Goal: Task Accomplishment & Management: Complete application form

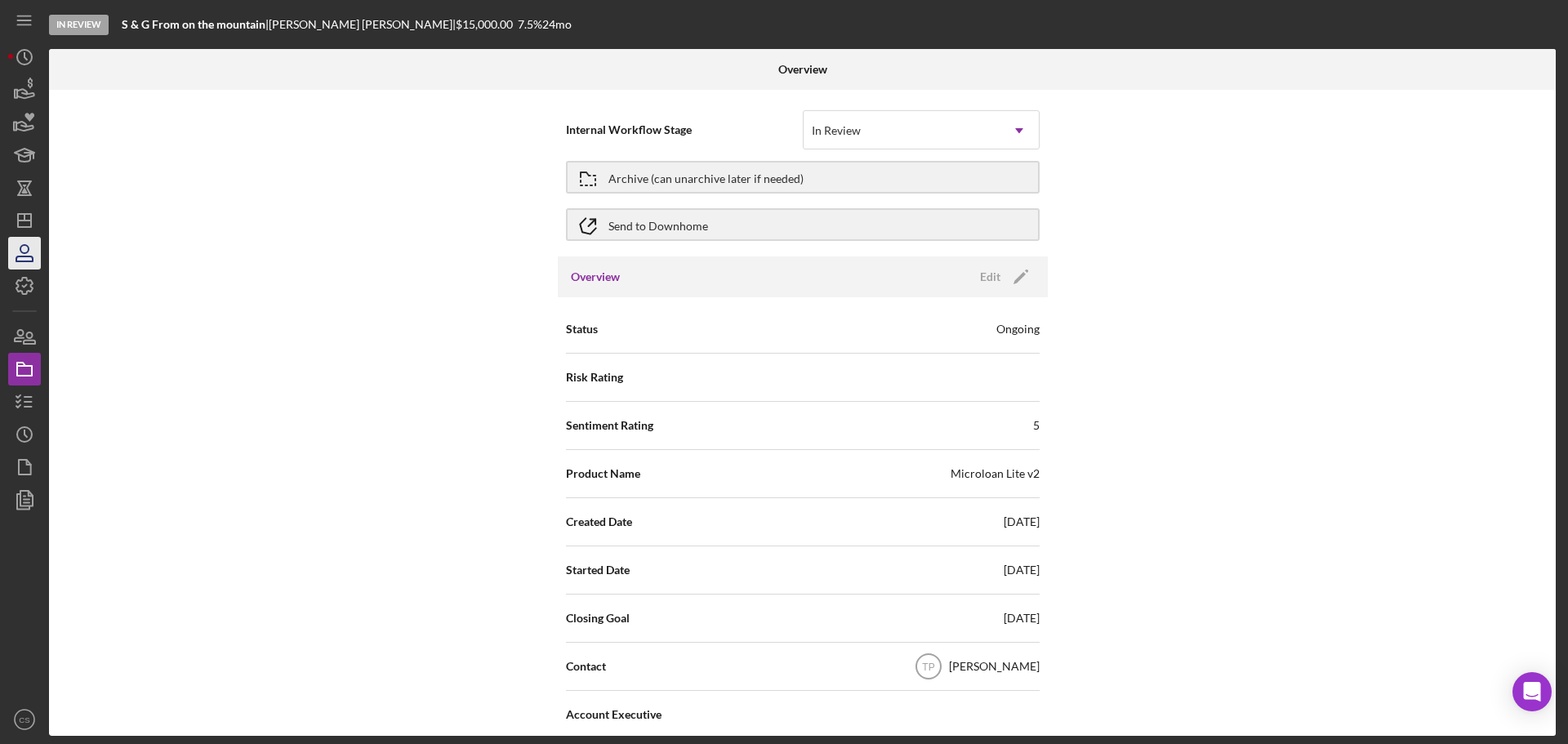
scroll to position [163, 0]
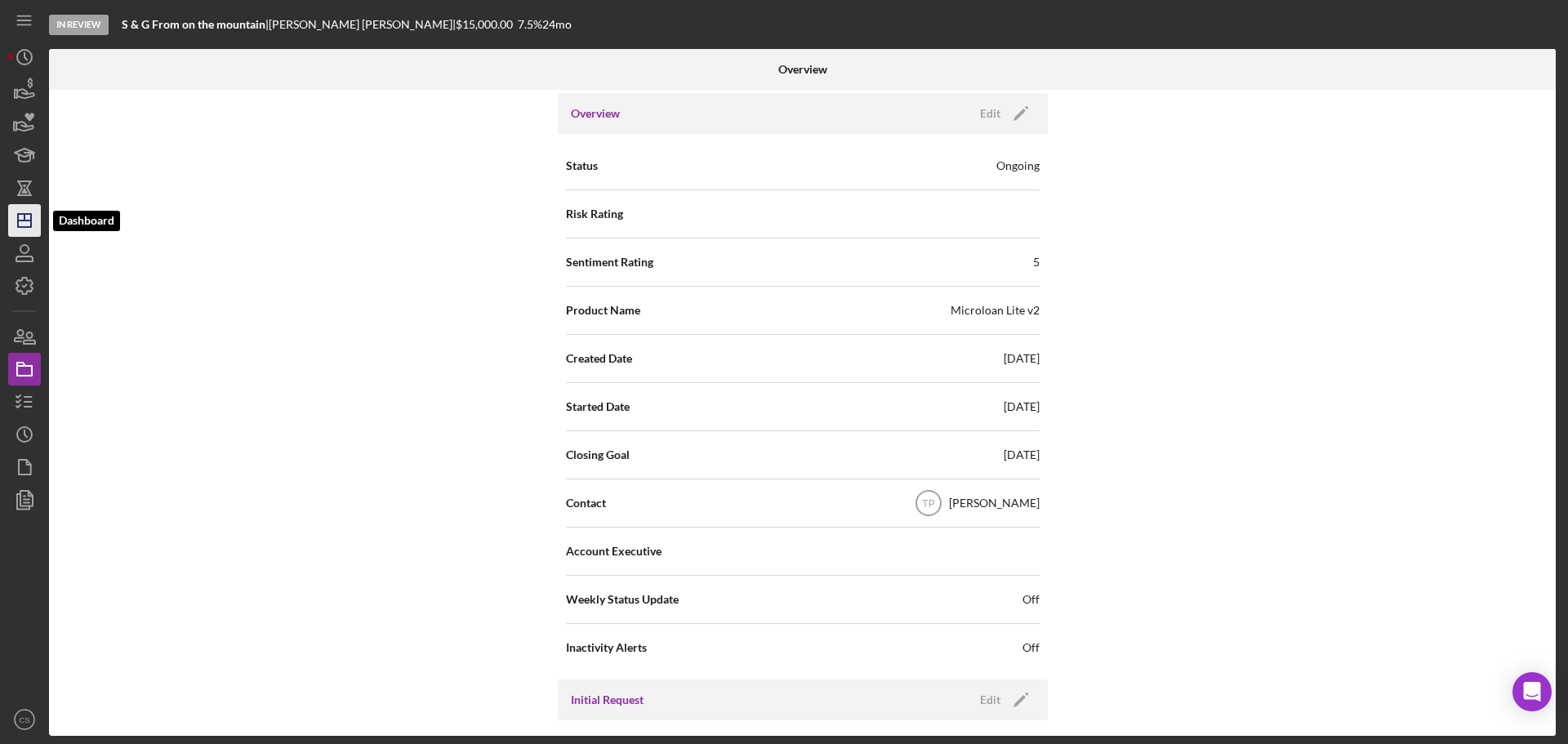
click at [19, 227] on polygon "button" at bounding box center [24, 220] width 13 height 13
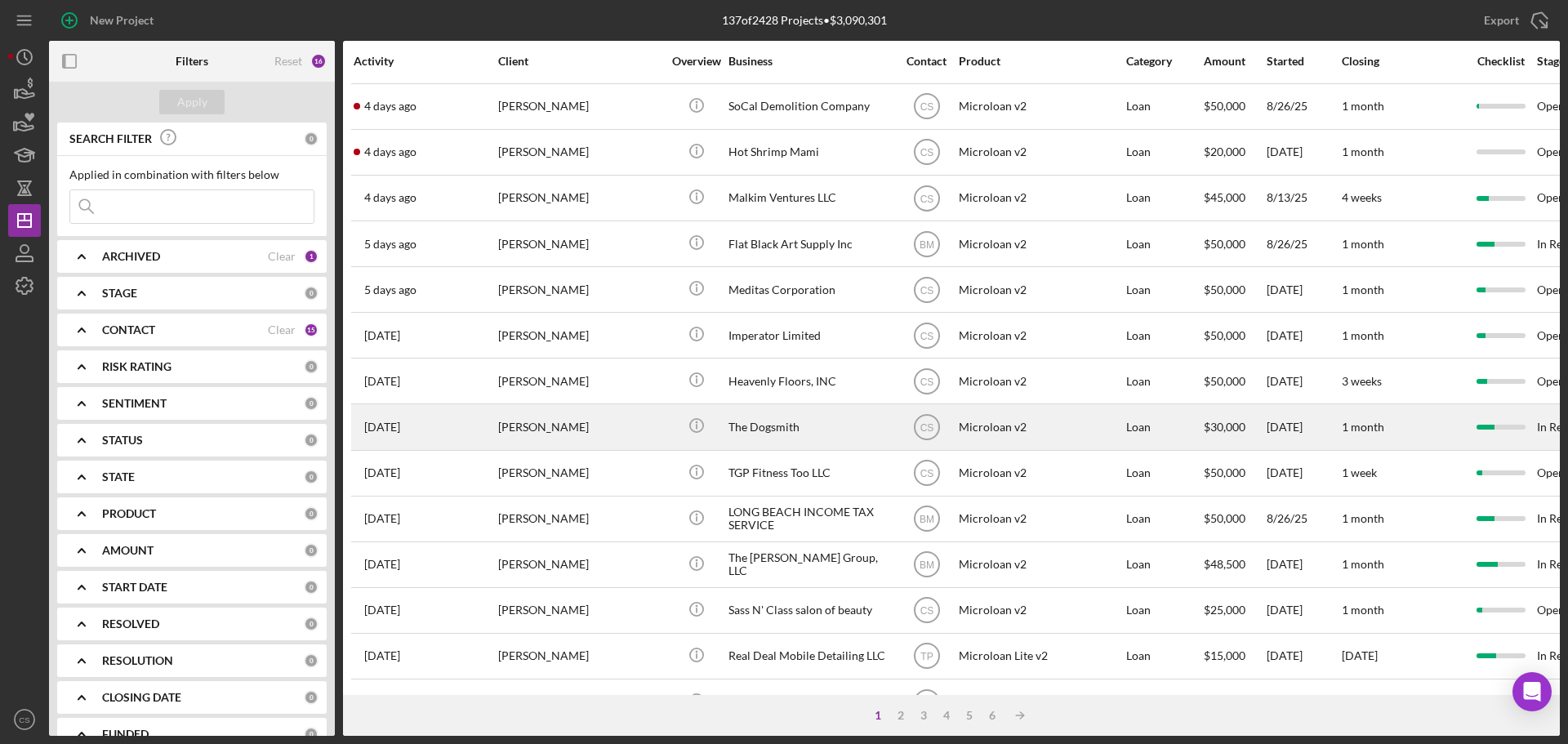
scroll to position [163, 0]
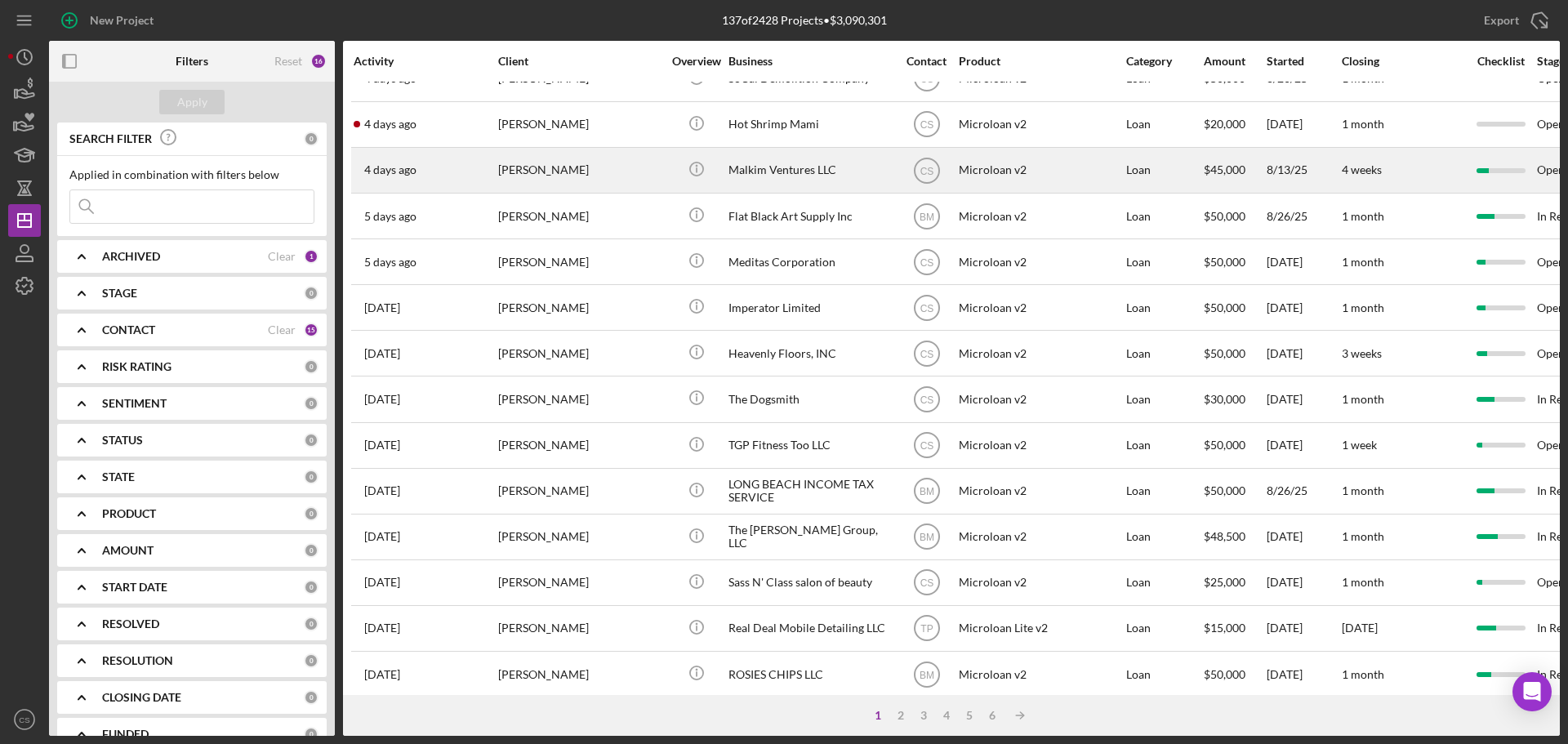
click at [619, 174] on div "[PERSON_NAME]" at bounding box center [580, 170] width 163 height 43
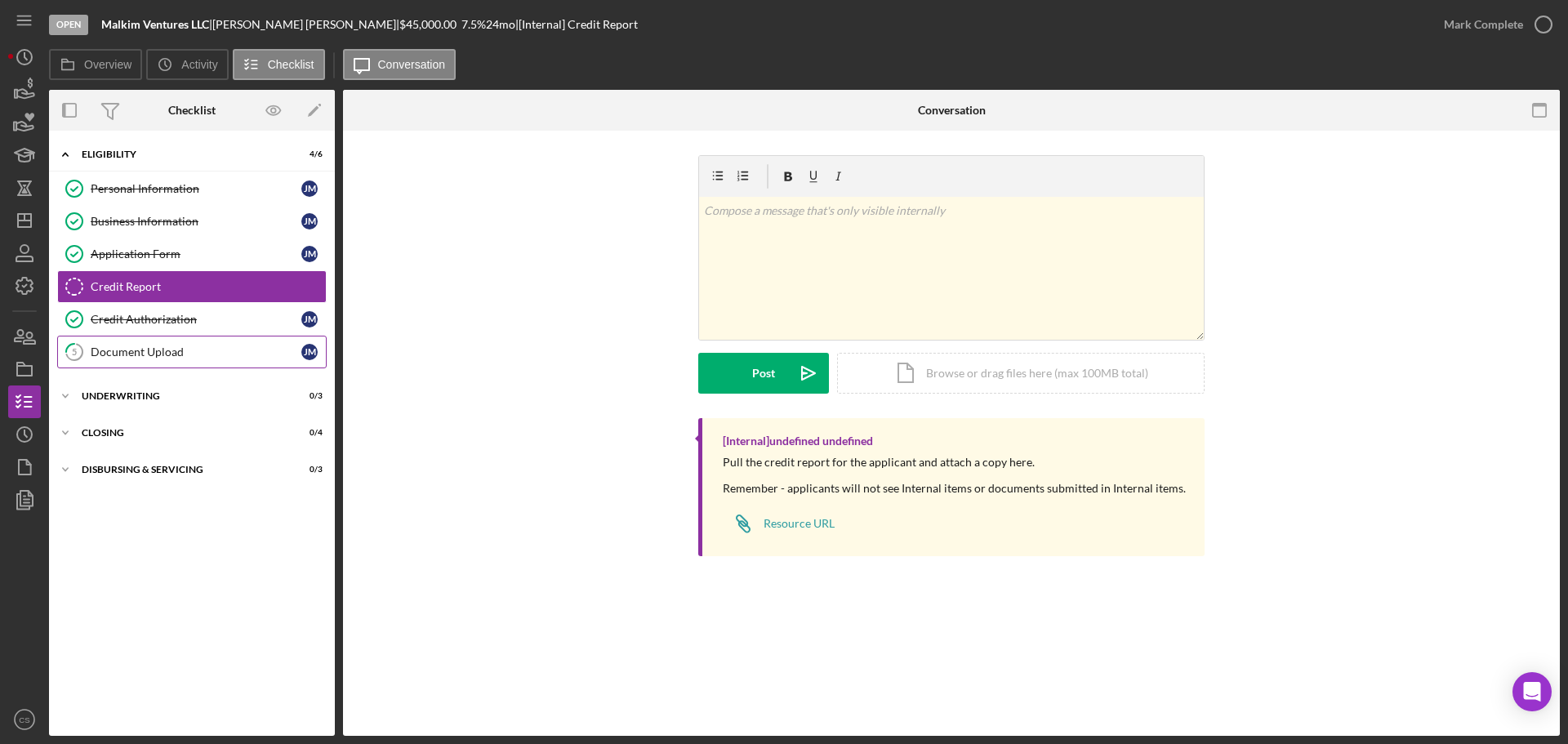
click at [217, 351] on div "Document Upload" at bounding box center [196, 351] width 210 height 13
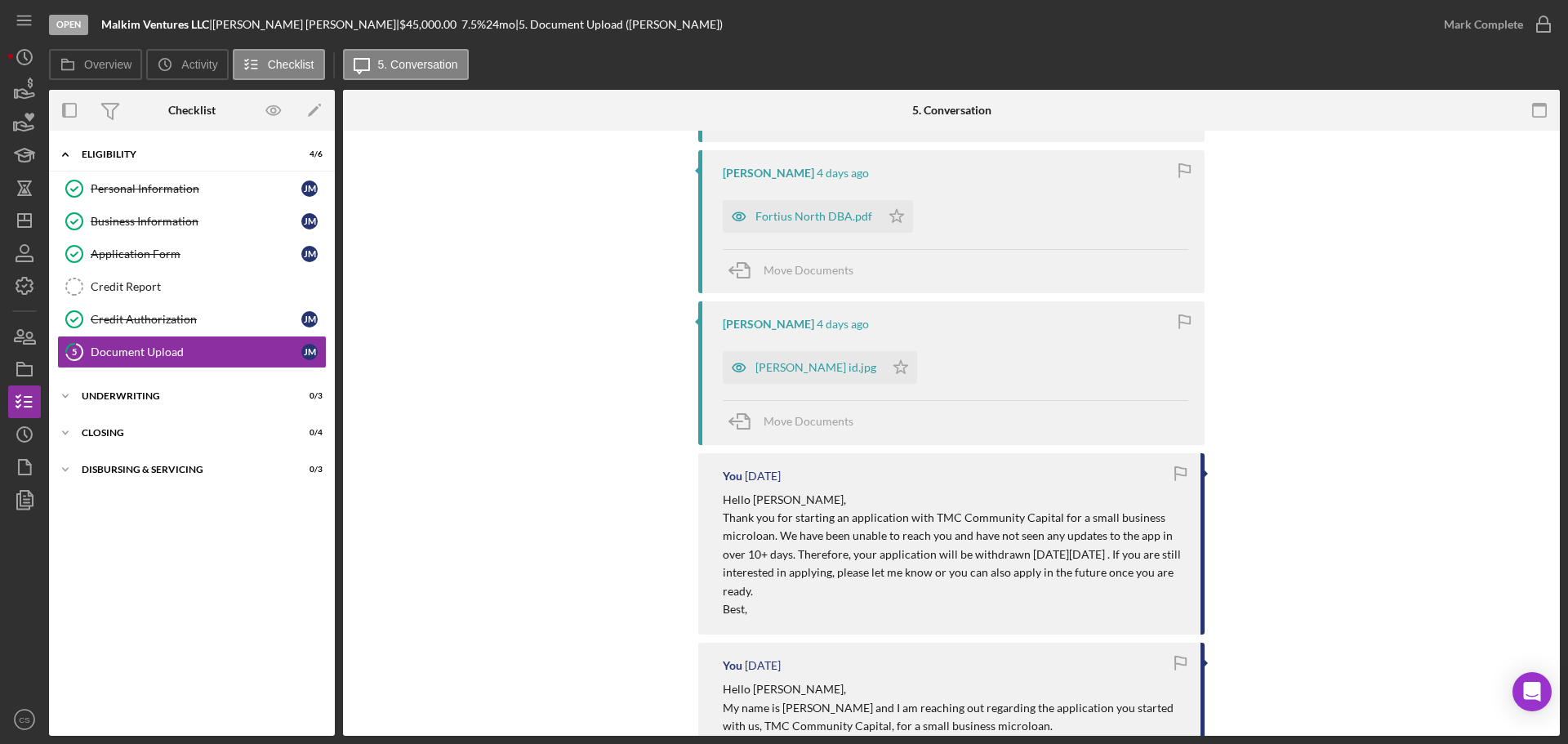
scroll to position [571, 0]
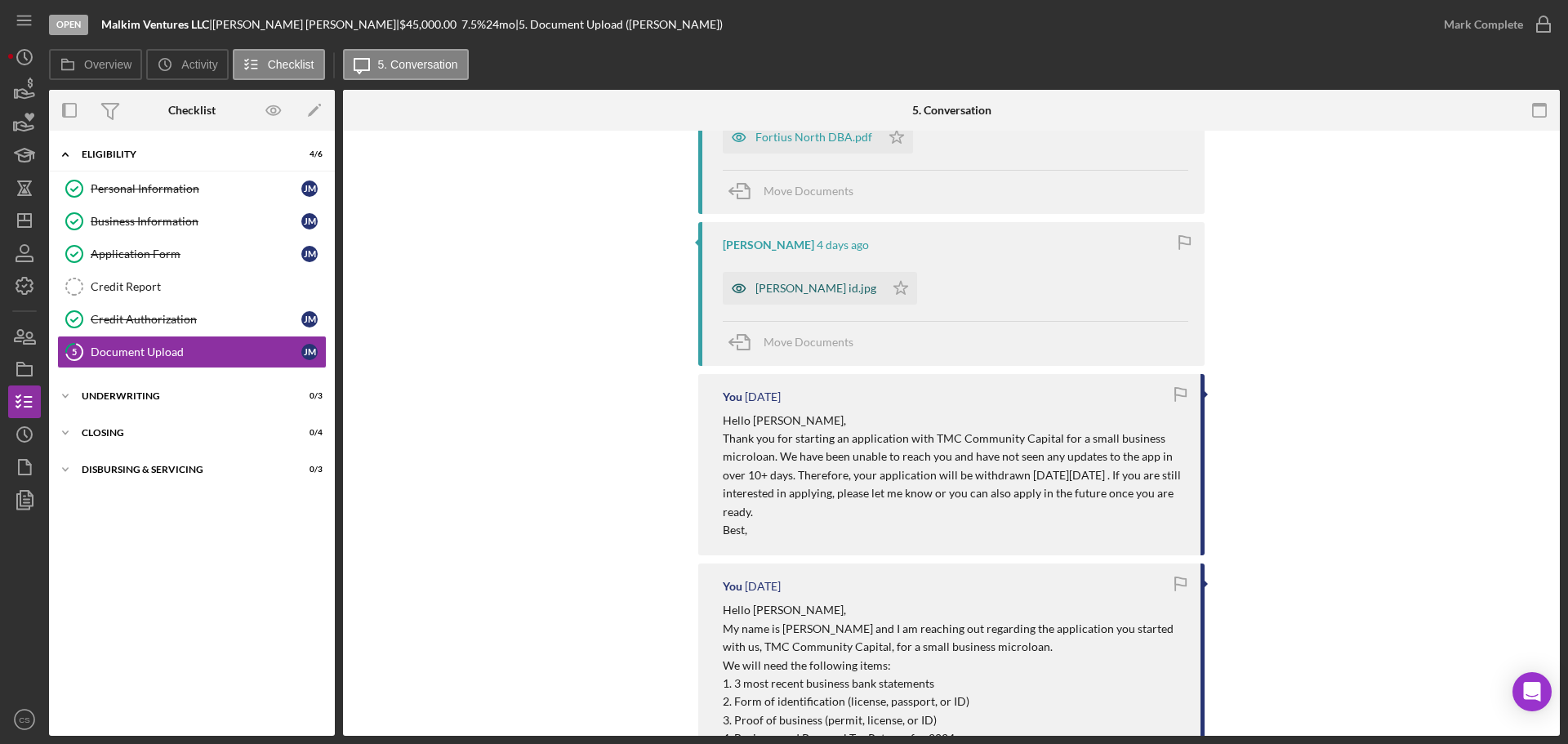
click at [807, 283] on div "[PERSON_NAME] id.jpg" at bounding box center [815, 288] width 121 height 13
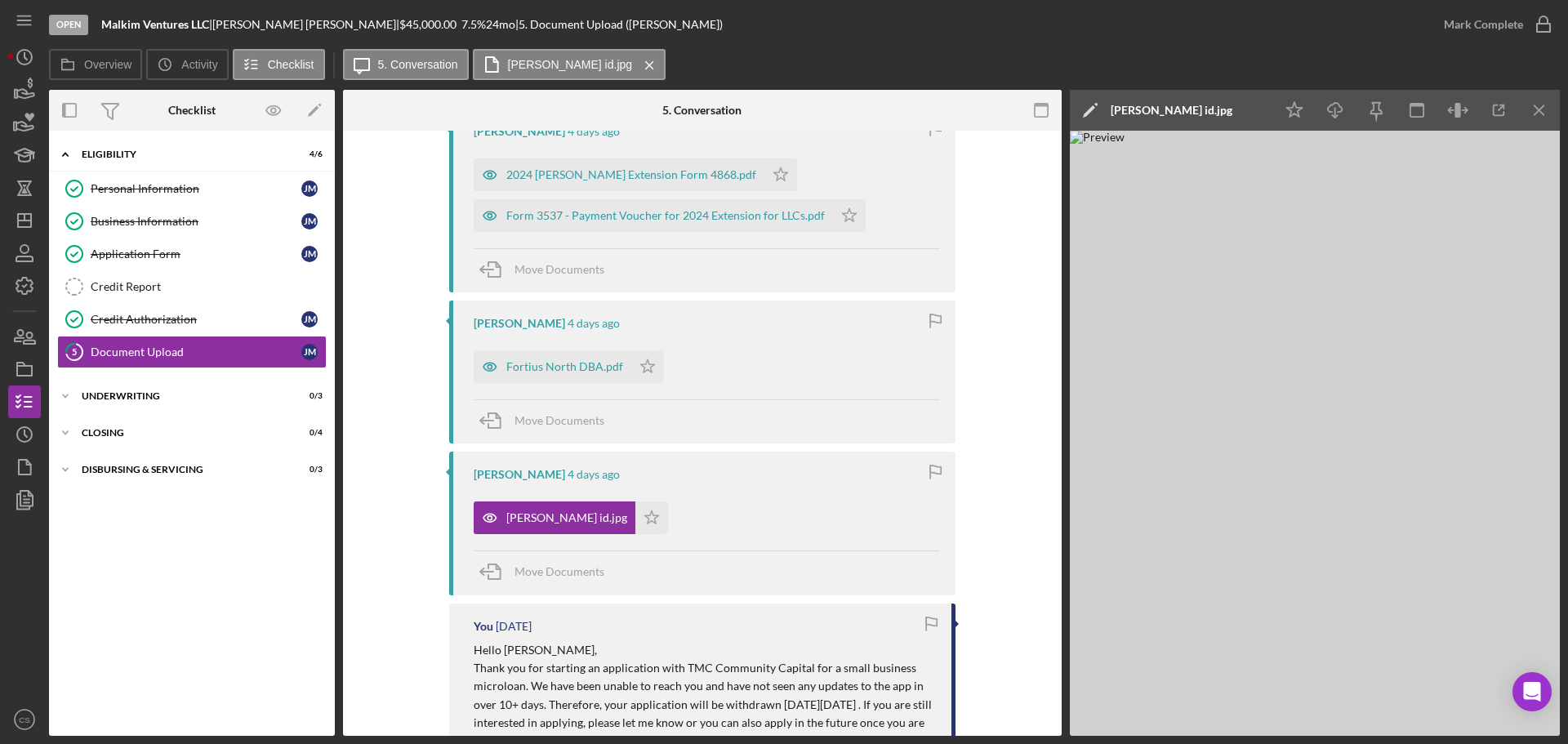
scroll to position [326, 0]
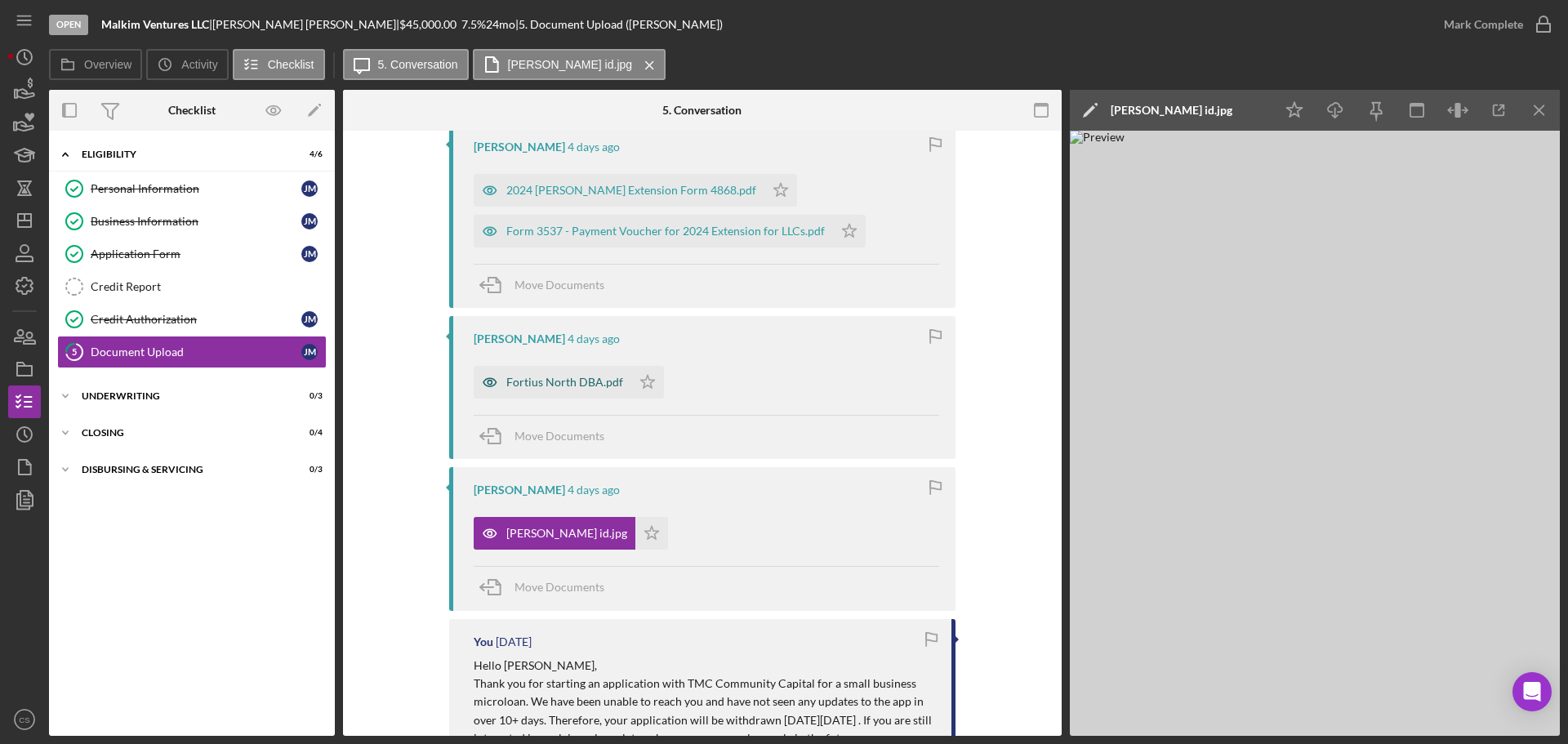
click at [529, 379] on div "Fortius North DBA.pdf" at bounding box center [564, 381] width 117 height 13
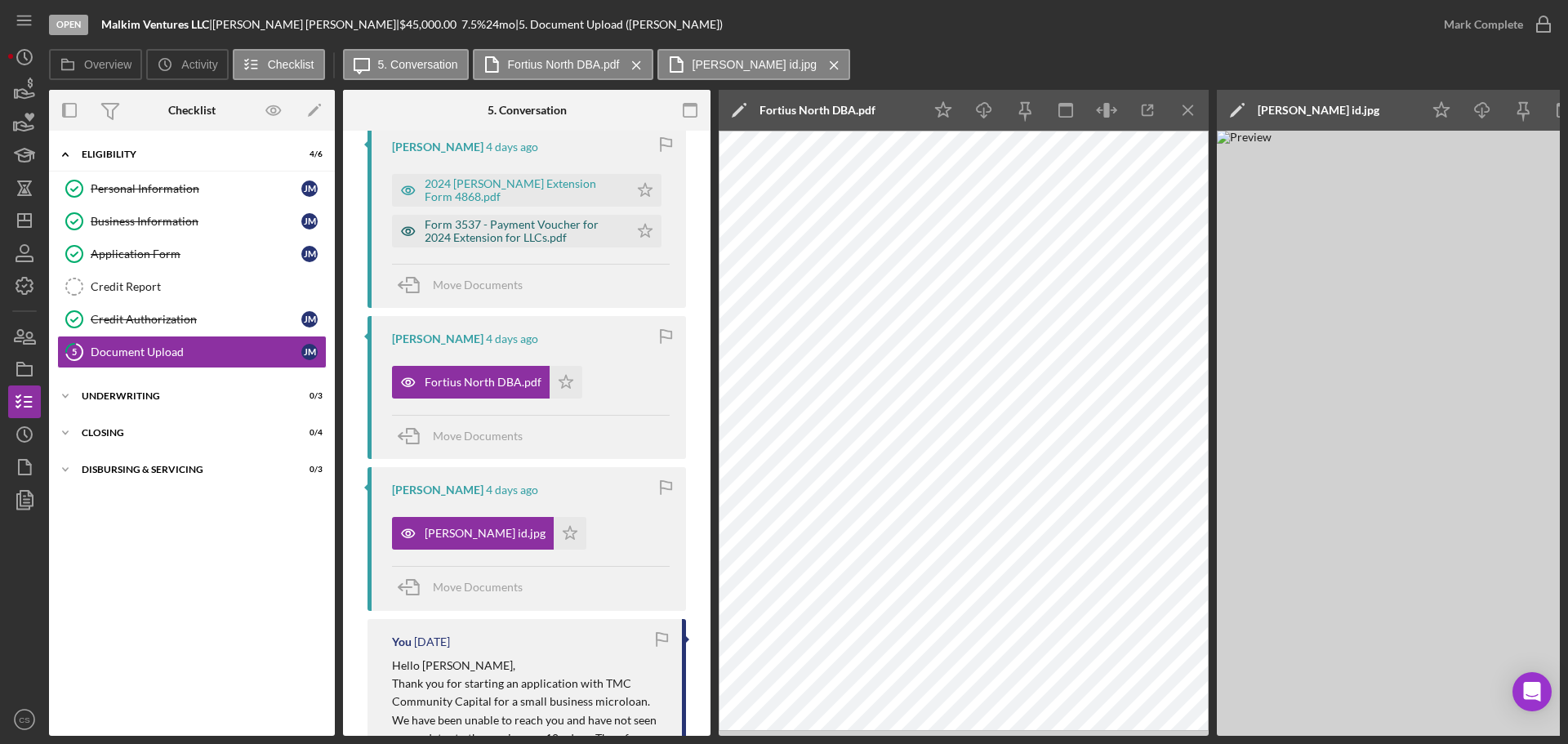
click at [492, 238] on div "Form 3537 - Payment Voucher for 2024 Extension for LLCs.pdf" at bounding box center [522, 231] width 196 height 26
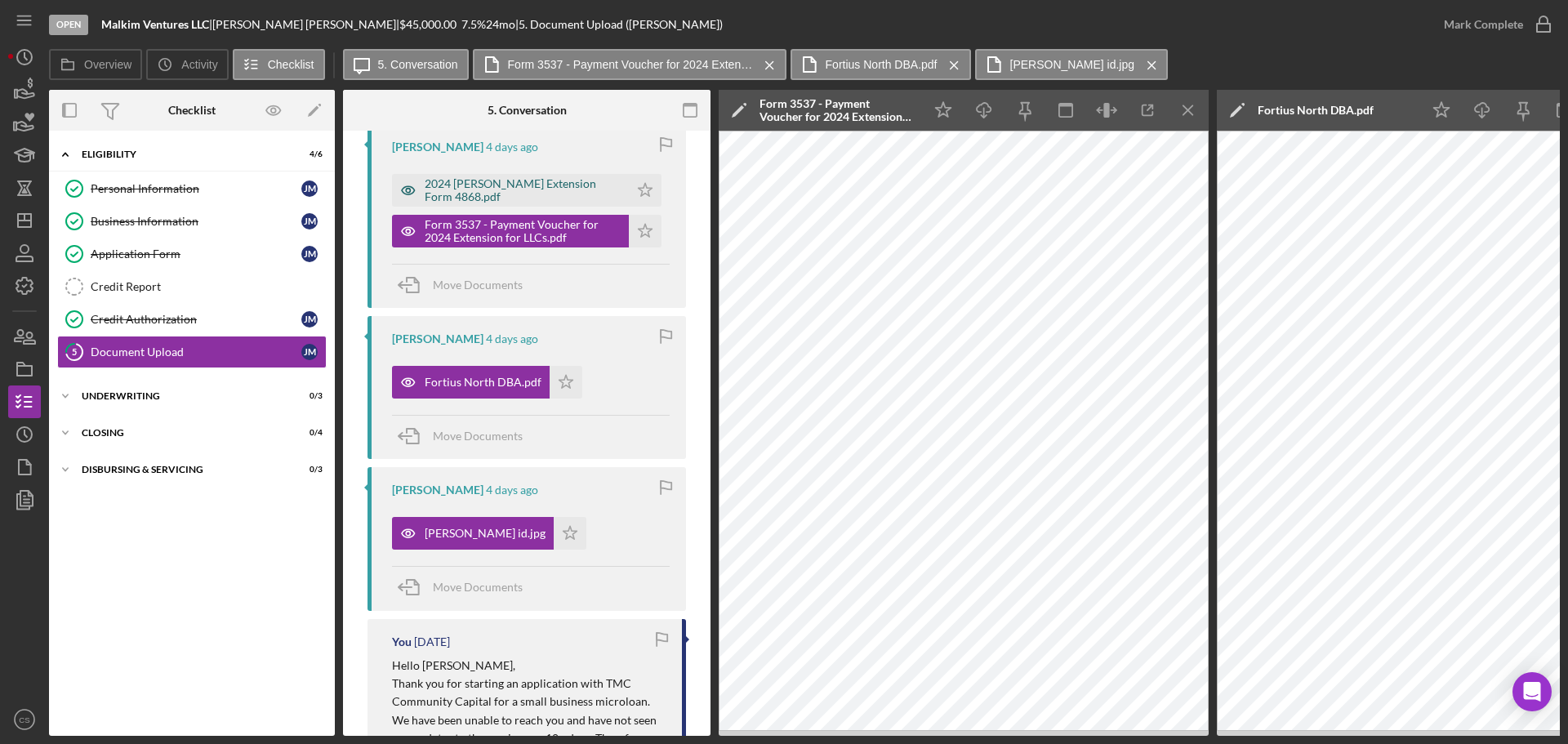
click at [496, 191] on div "2024 [PERSON_NAME] Extension Form 4868.pdf" at bounding box center [522, 190] width 196 height 26
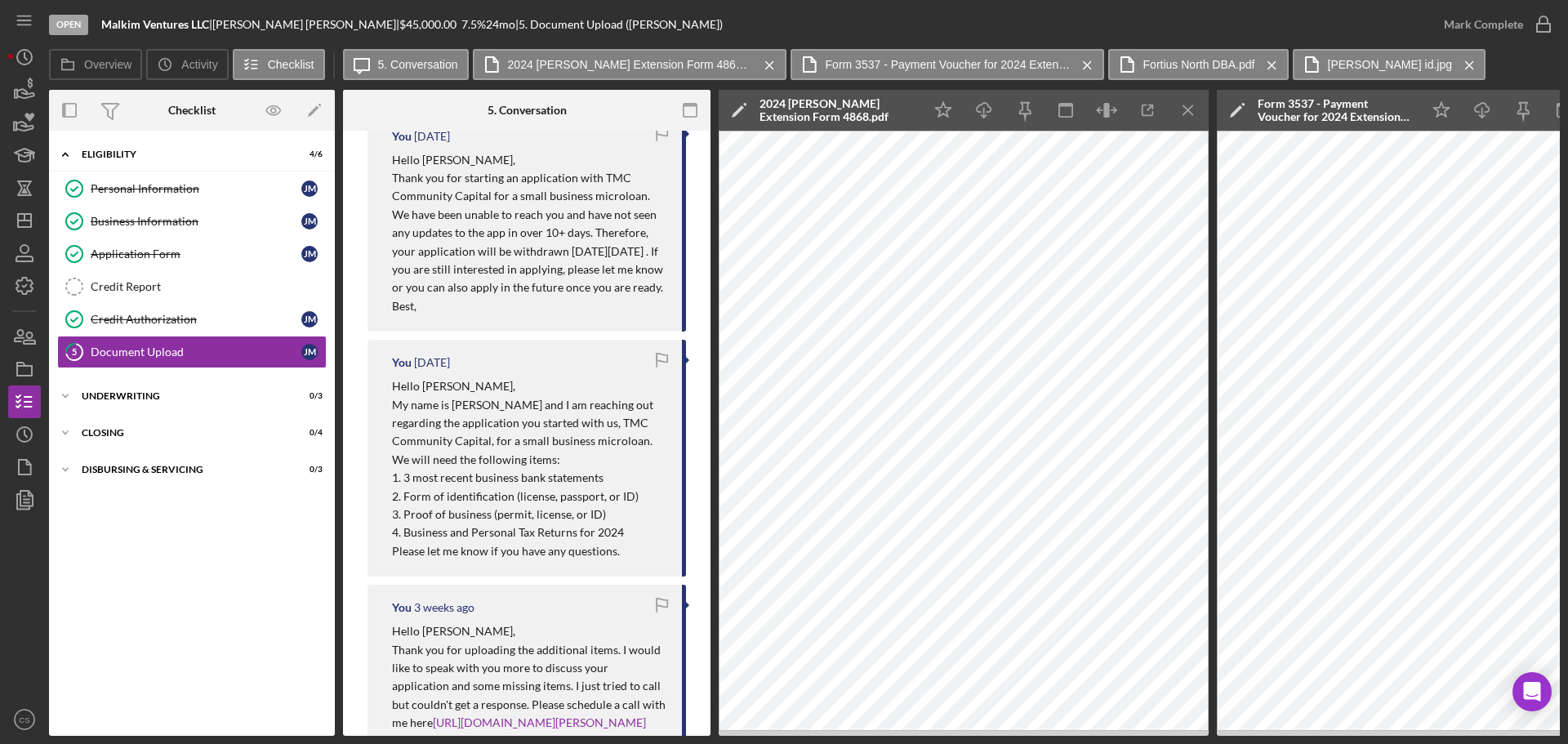
scroll to position [899, 0]
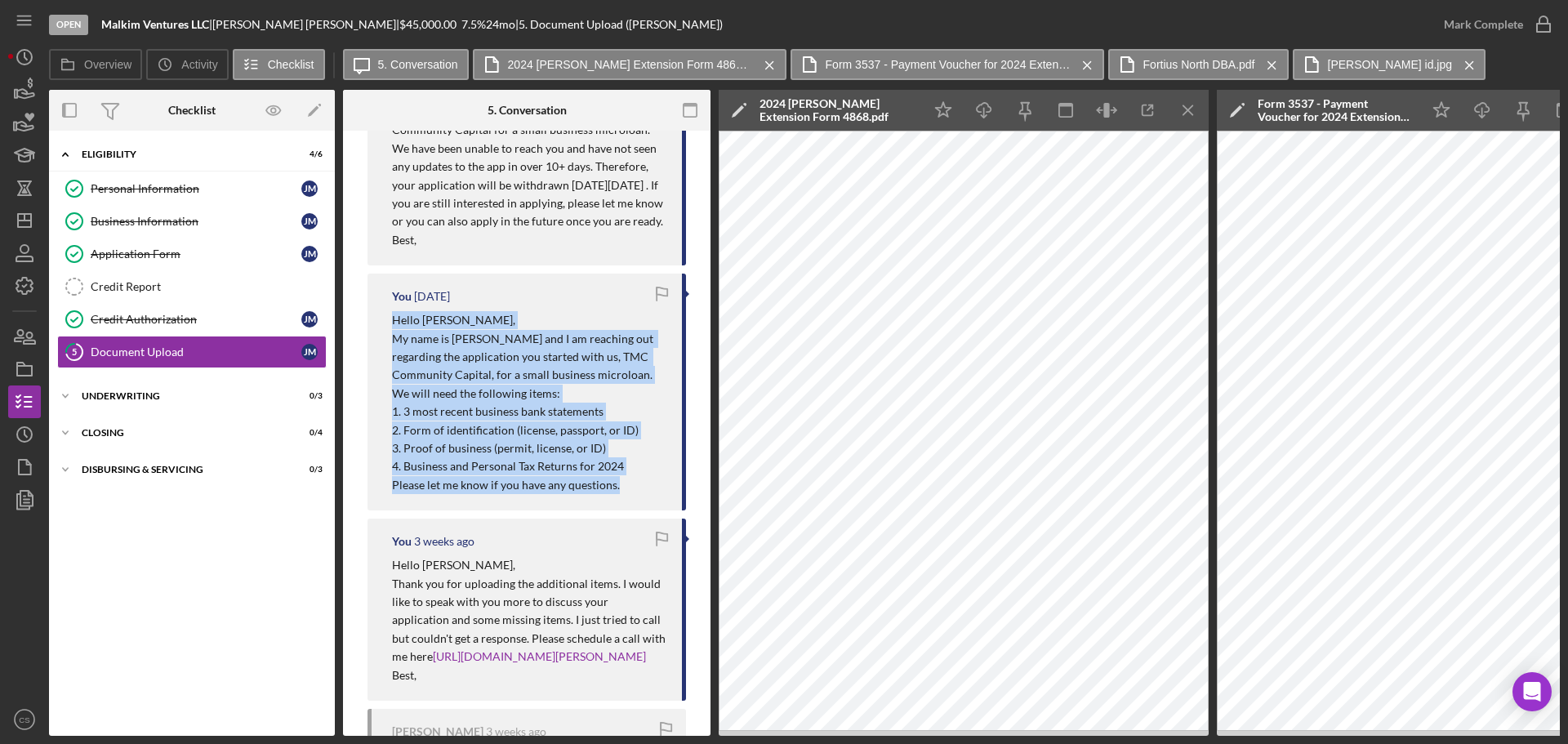
drag, startPoint x: 387, startPoint y: 338, endPoint x: 623, endPoint y: 501, distance: 286.8
click at [623, 501] on div "You [DATE] Hello [PERSON_NAME], My name is [PERSON_NAME] and I am reaching out …" at bounding box center [527, 392] width 319 height 237
copy div "Hello [PERSON_NAME], My name is [PERSON_NAME] and I am reaching out regarding t…"
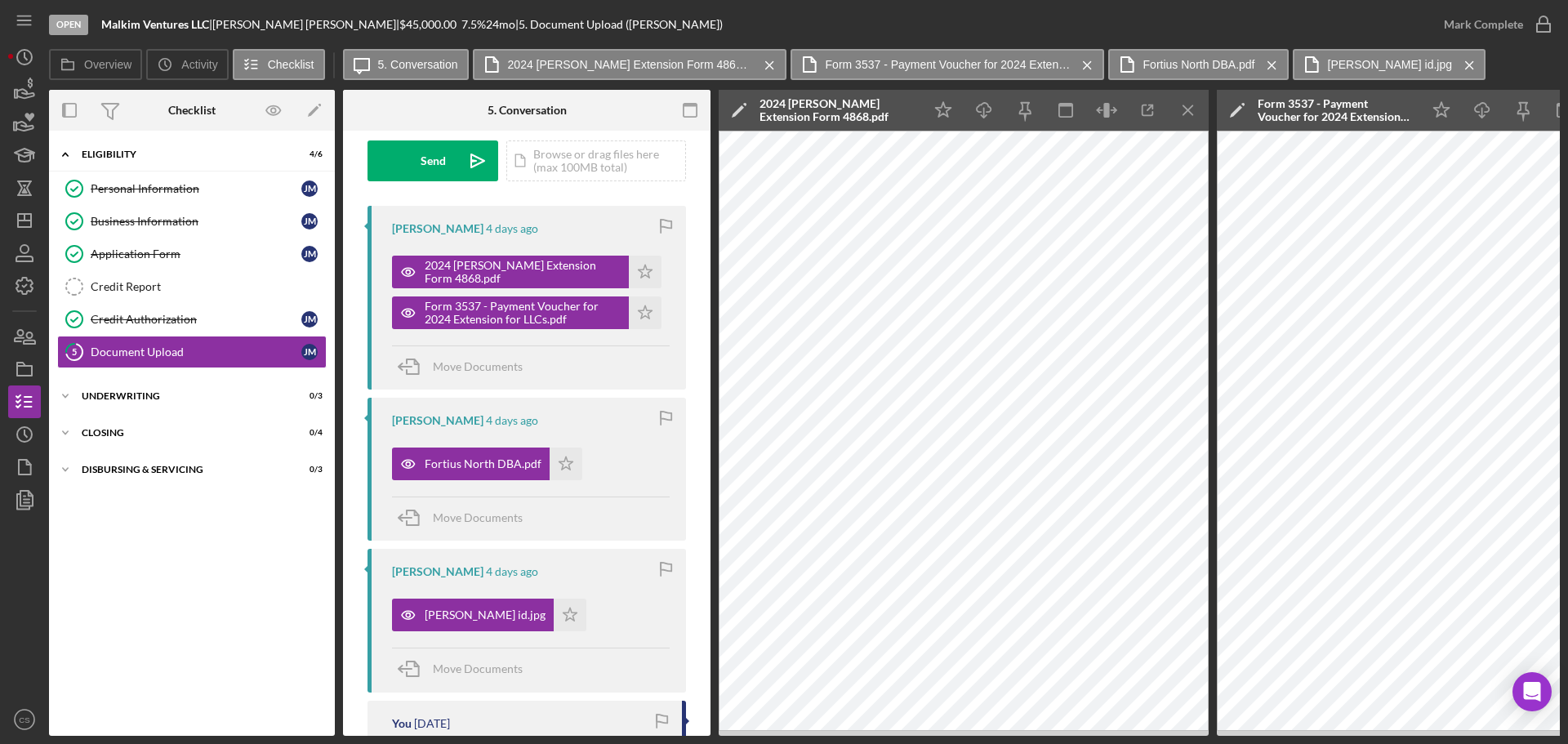
scroll to position [0, 0]
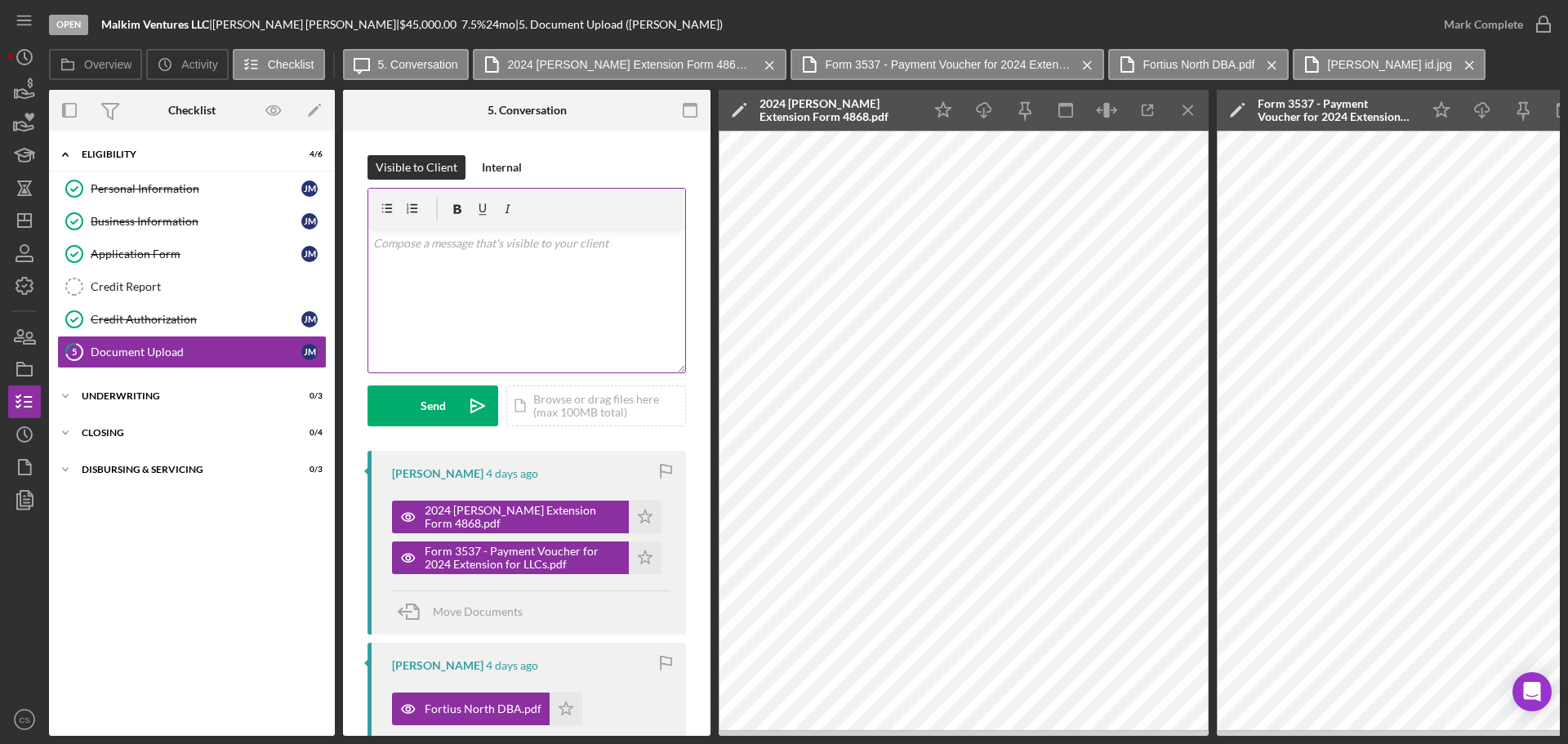
click at [512, 293] on div "v Color teal Color pink Remove color Add row above Add row below Add column bef…" at bounding box center [527, 301] width 317 height 143
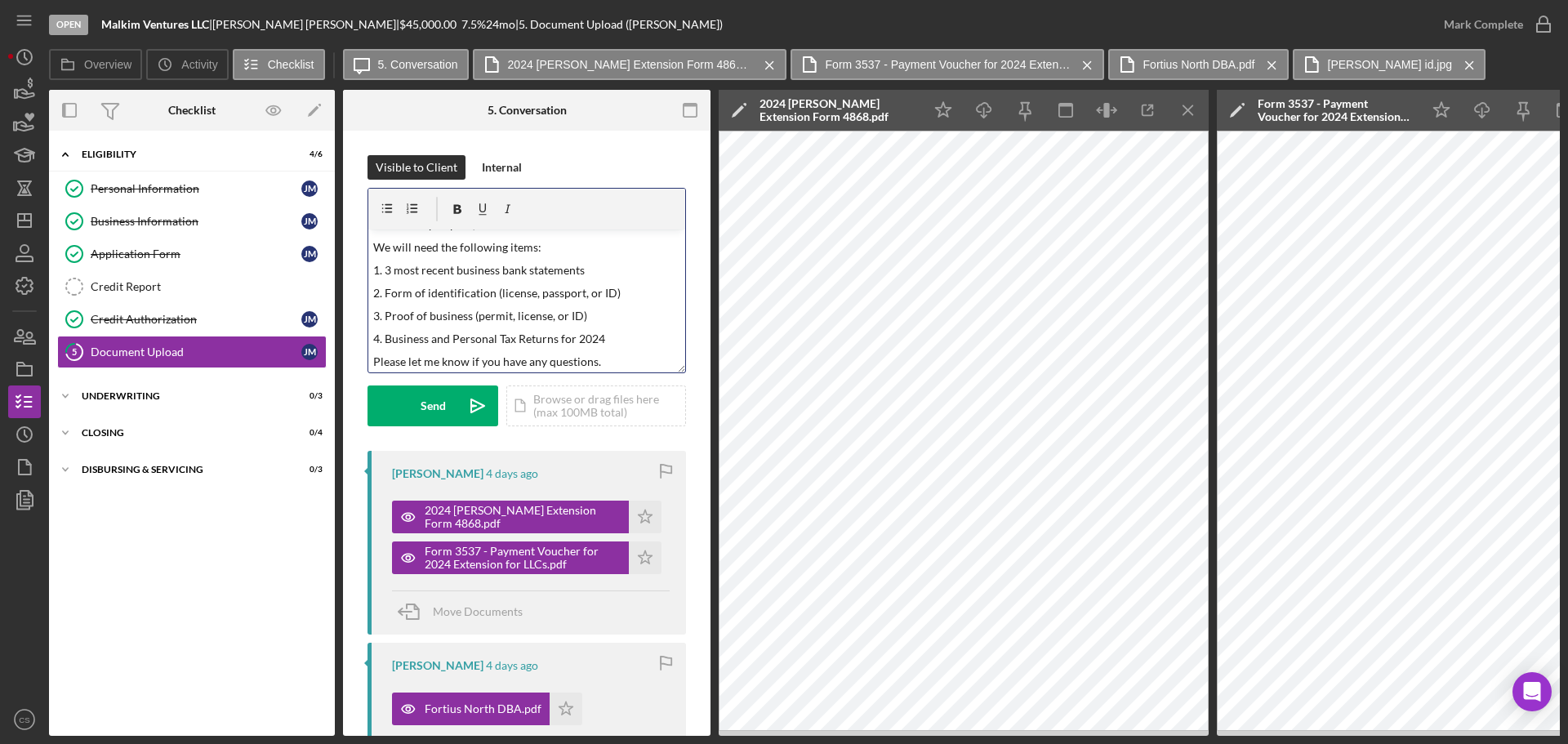
click at [628, 292] on p "2. Form of identification (license, passport, or ID)" at bounding box center [527, 293] width 308 height 18
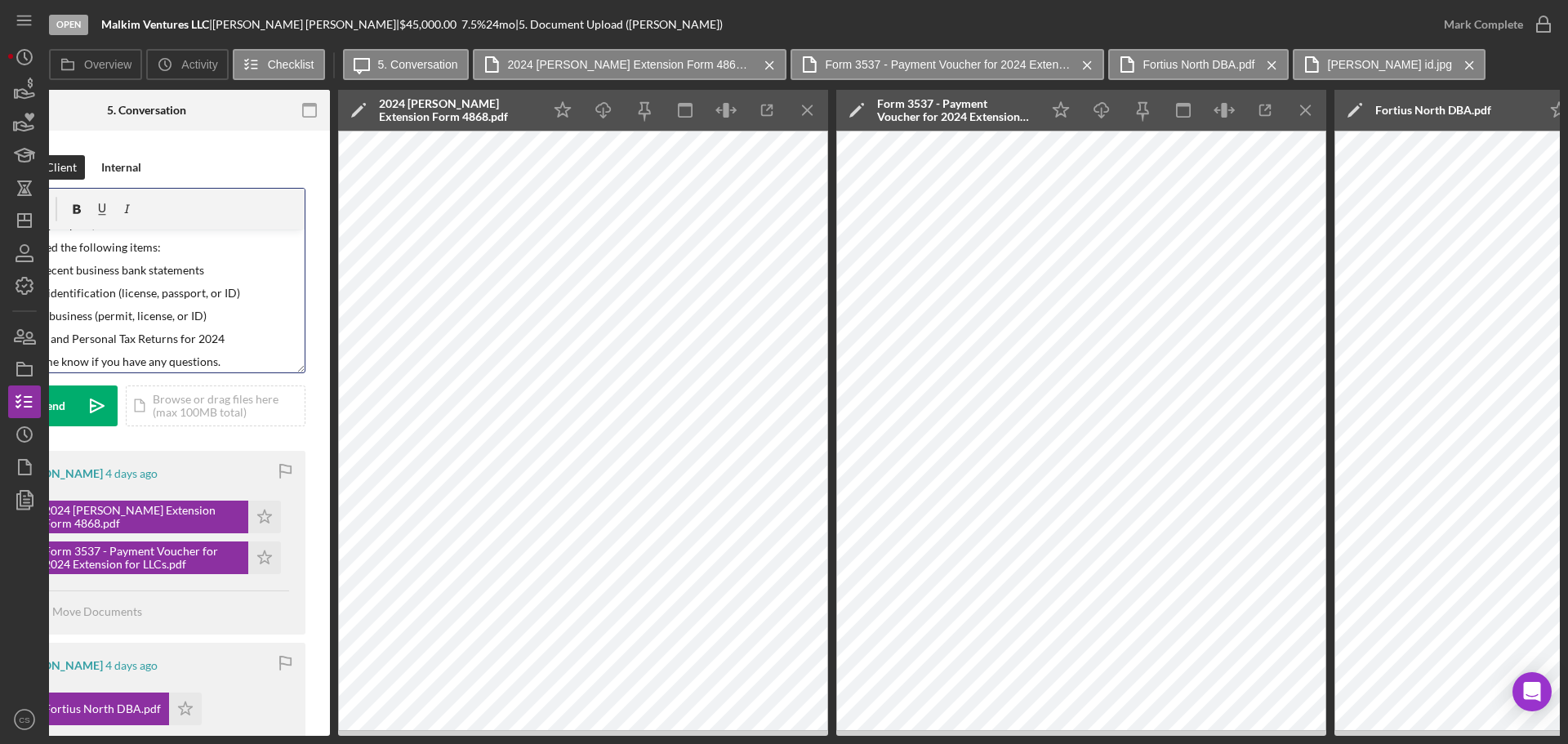
scroll to position [0, 0]
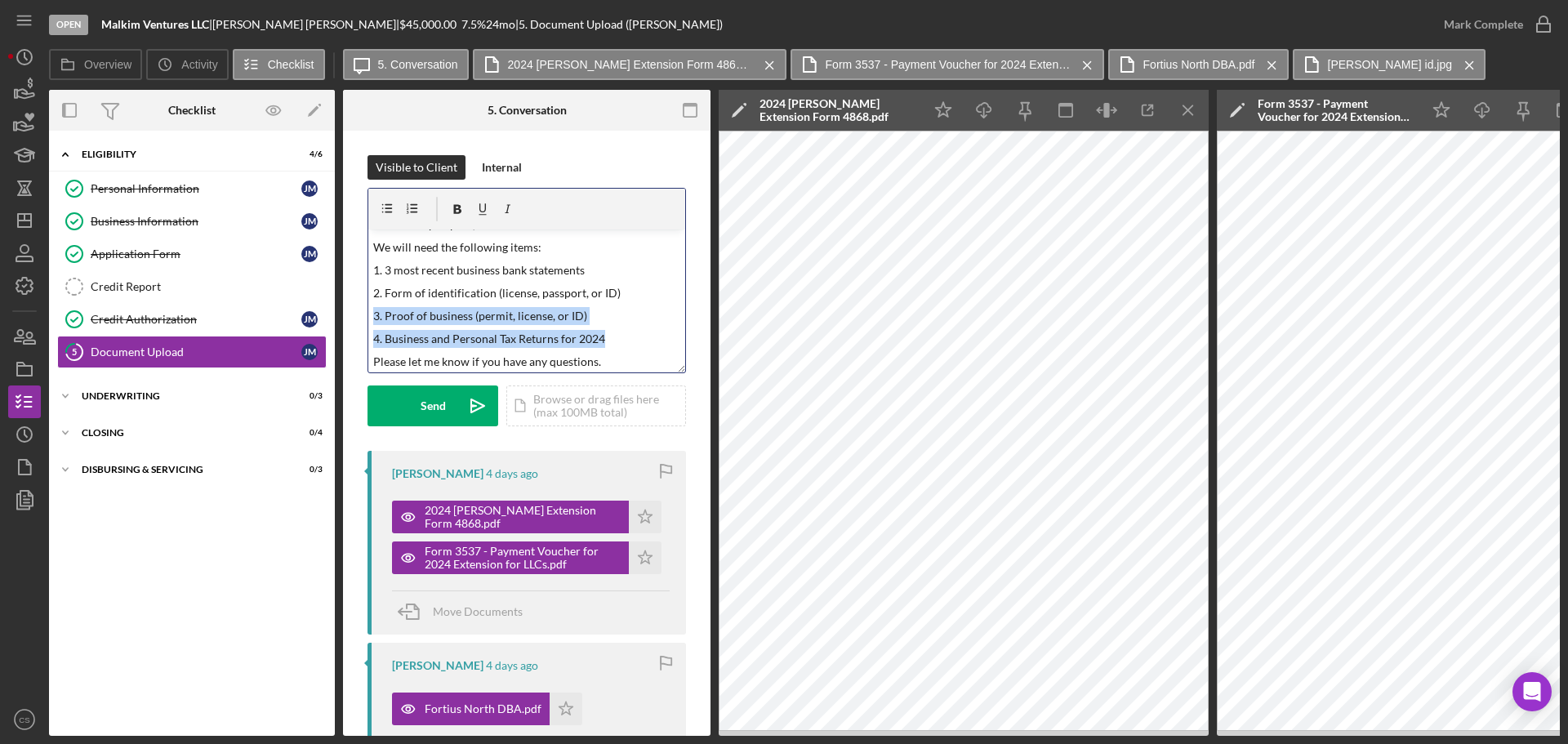
drag, startPoint x: 609, startPoint y: 344, endPoint x: 372, endPoint y: 316, distance: 238.6
click at [372, 316] on div "v Color teal Color pink Remove color Add row above Add row below Add column bef…" at bounding box center [527, 301] width 317 height 143
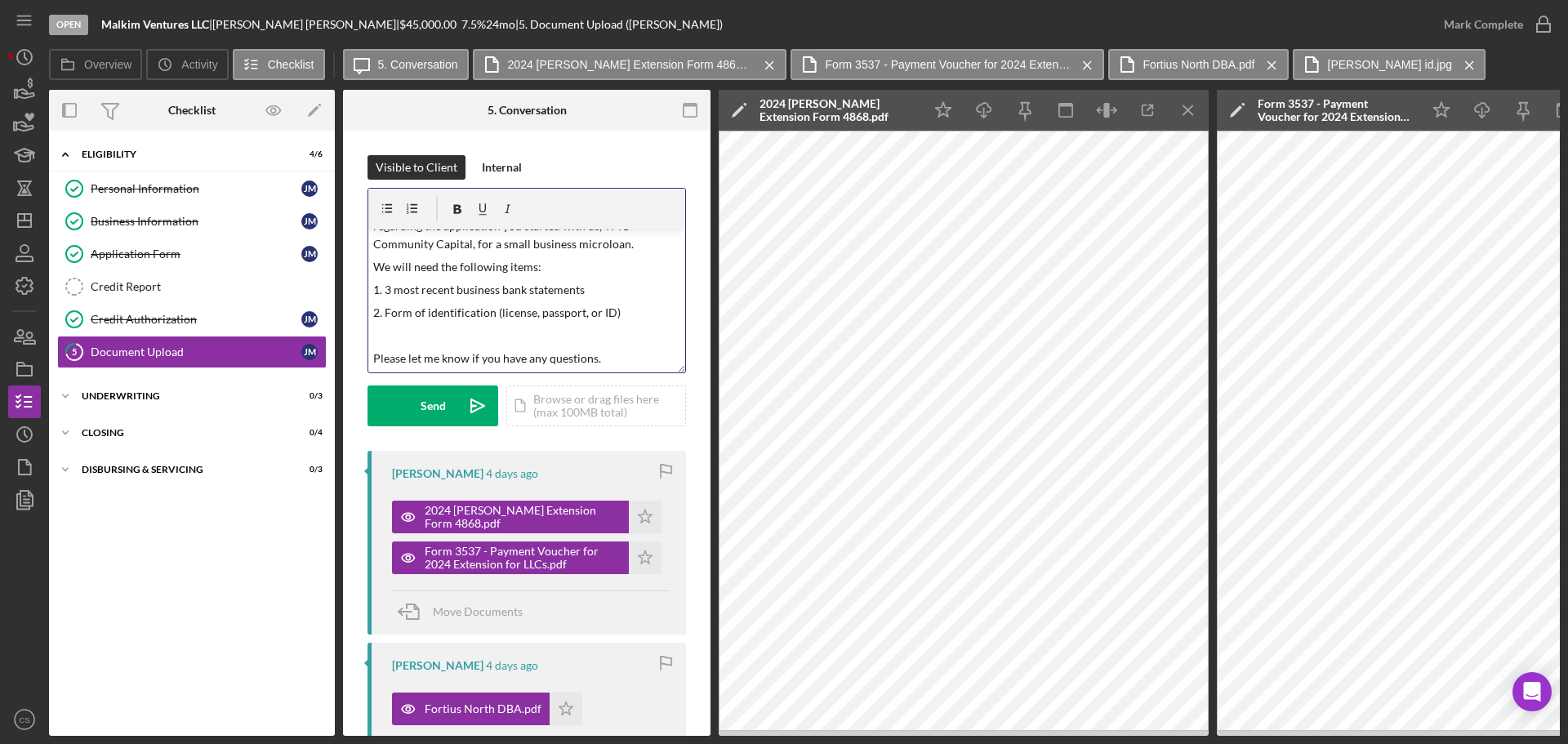
scroll to position [35, 0]
drag, startPoint x: 636, startPoint y: 330, endPoint x: 371, endPoint y: 335, distance: 265.0
click at [371, 335] on div "v Color teal Color pink Remove color Add row above Add row below Add column bef…" at bounding box center [527, 301] width 317 height 143
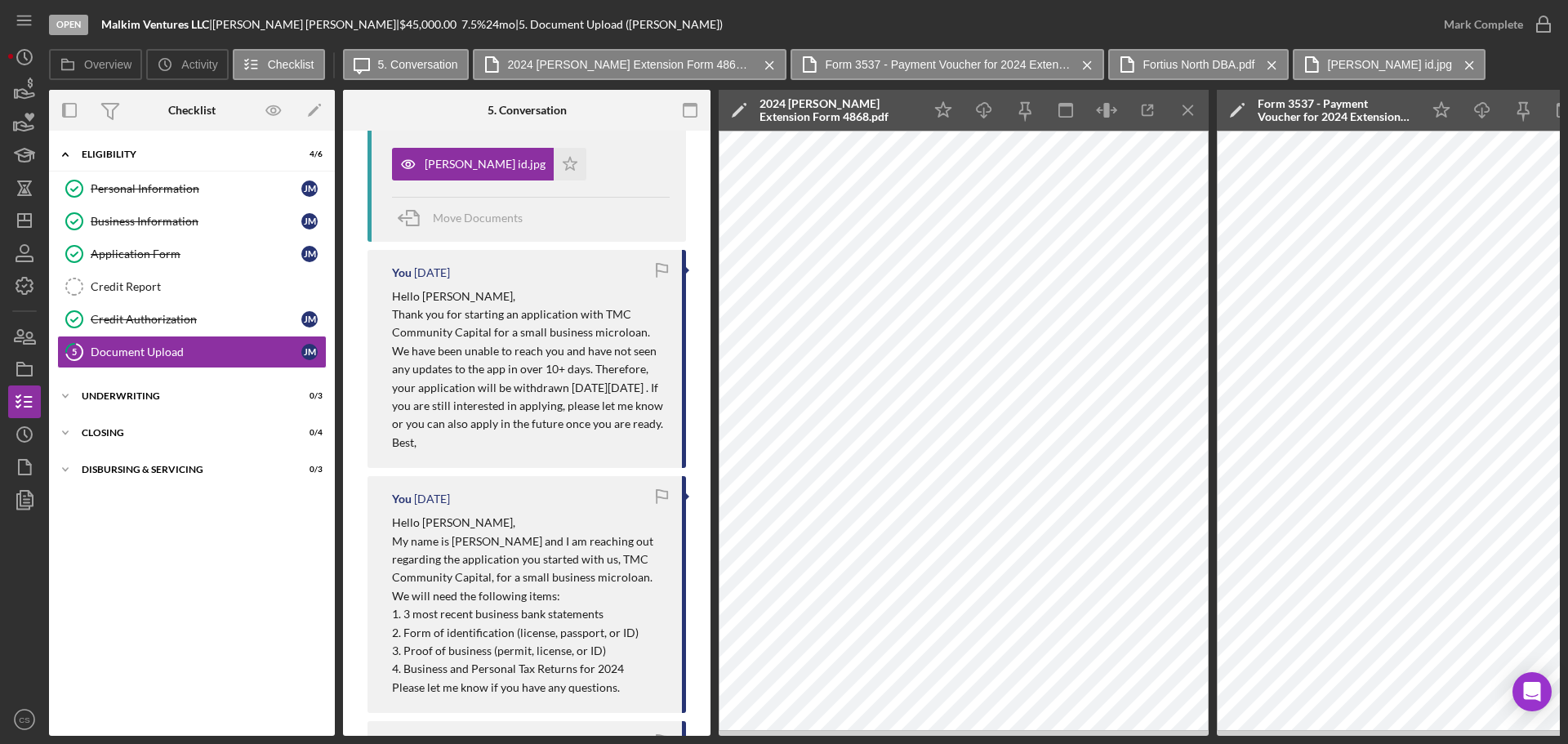
scroll to position [735, 0]
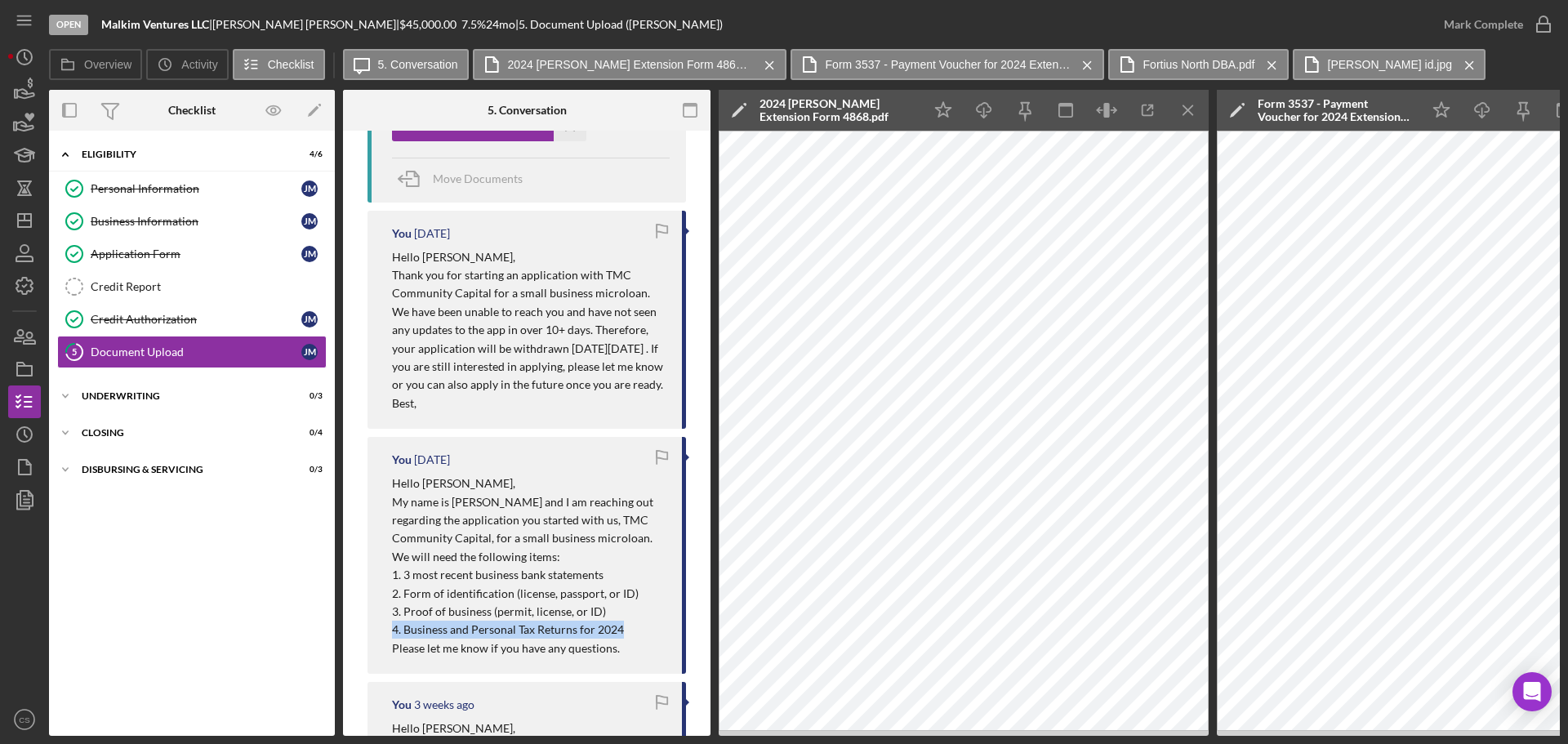
drag, startPoint x: 622, startPoint y: 643, endPoint x: 392, endPoint y: 656, distance: 230.4
click at [392, 638] on p "4. Business and Personal Tax Returns for 2024" at bounding box center [528, 629] width 273 height 18
copy p "4. Business and Personal Tax Returns for 2024"
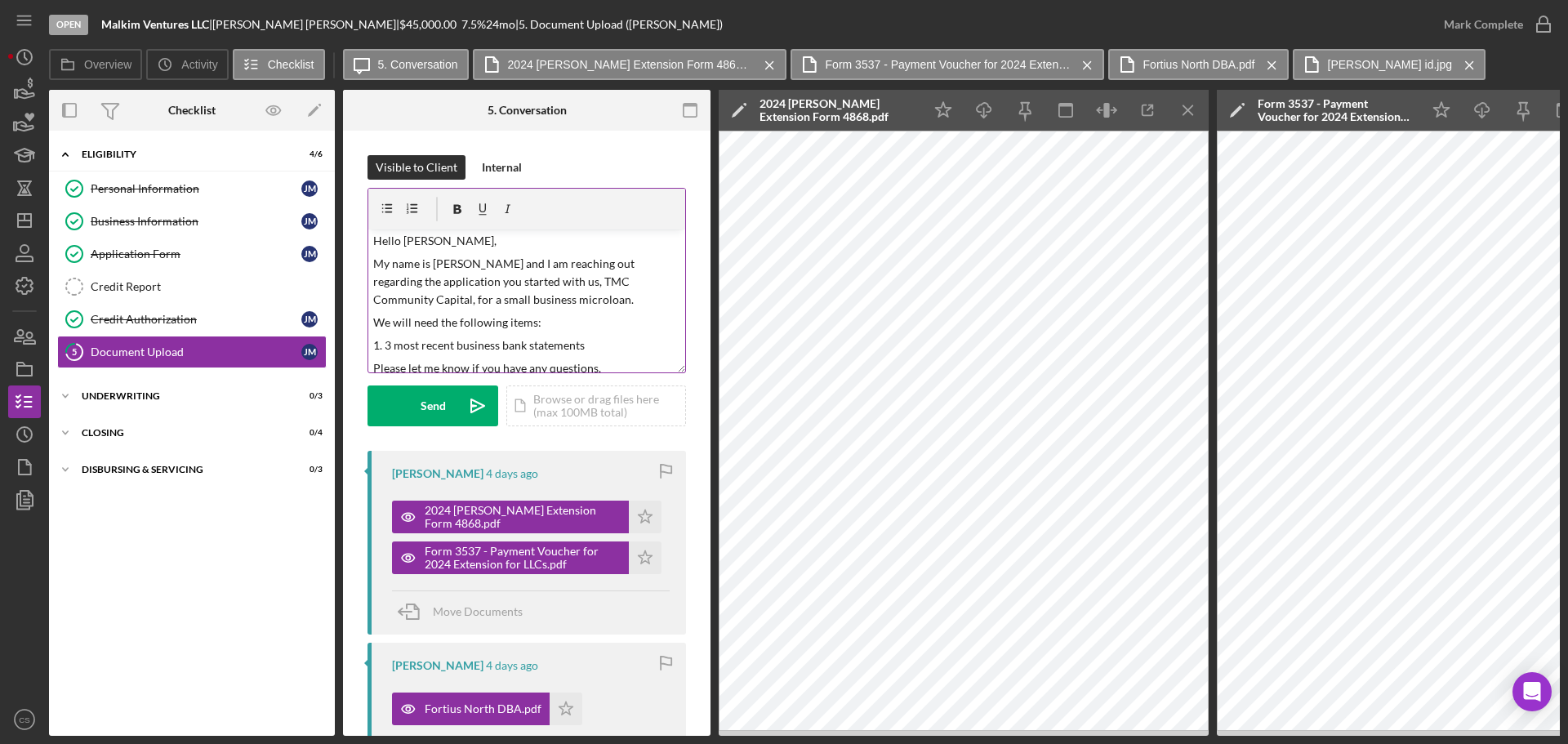
scroll to position [0, 0]
click at [607, 351] on p "1. 3 most recent business bank statements" at bounding box center [527, 347] width 308 height 18
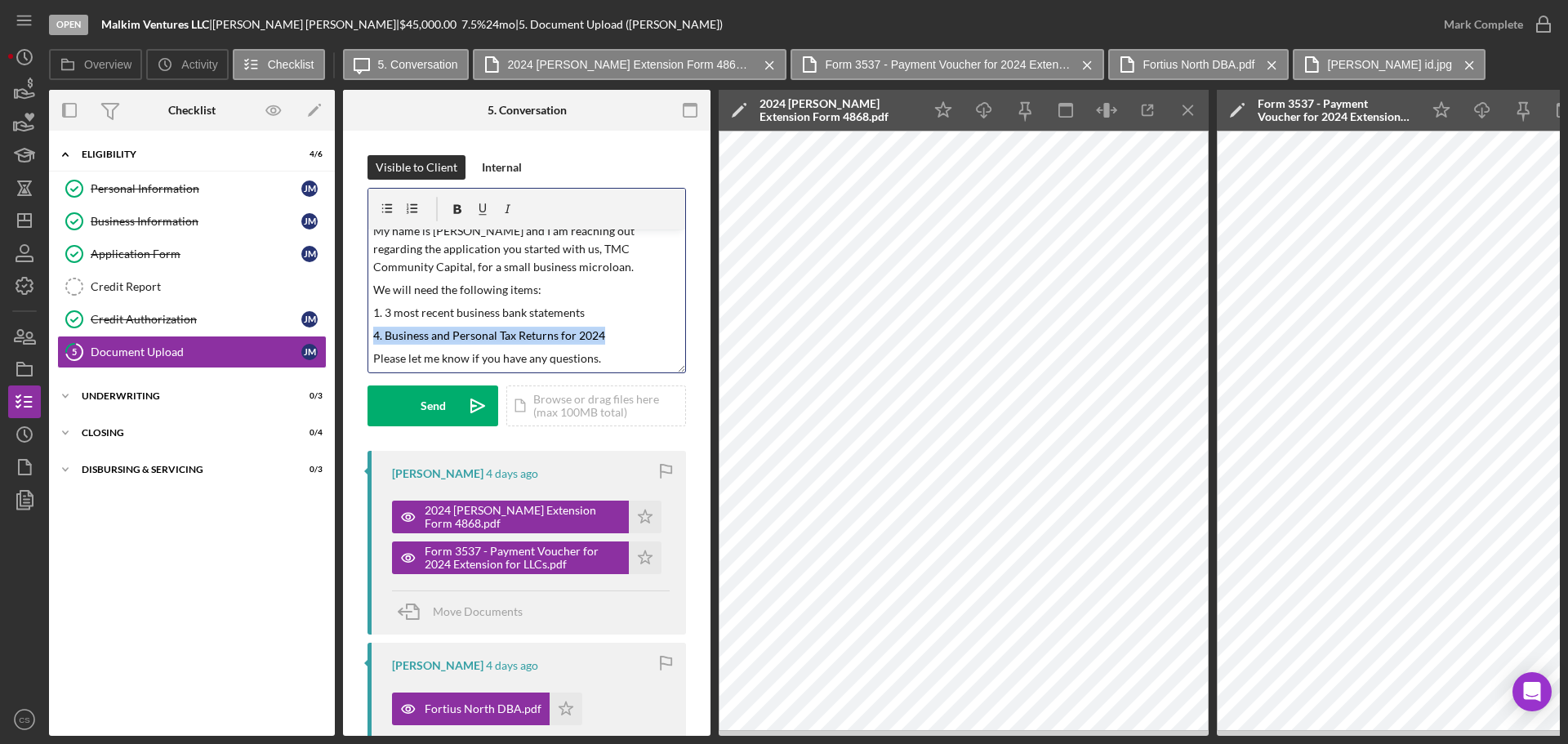
drag, startPoint x: 601, startPoint y: 356, endPoint x: 368, endPoint y: 339, distance: 233.6
click at [368, 339] on div "v Color teal Color pink Remove color Add row above Add row below Add column bef…" at bounding box center [527, 281] width 319 height 186
paste div
click at [379, 329] on p "4. Business and Personal Tax Returns for 2024" at bounding box center [527, 335] width 308 height 18
drag, startPoint x: 606, startPoint y: 334, endPoint x: 577, endPoint y: 338, distance: 29.3
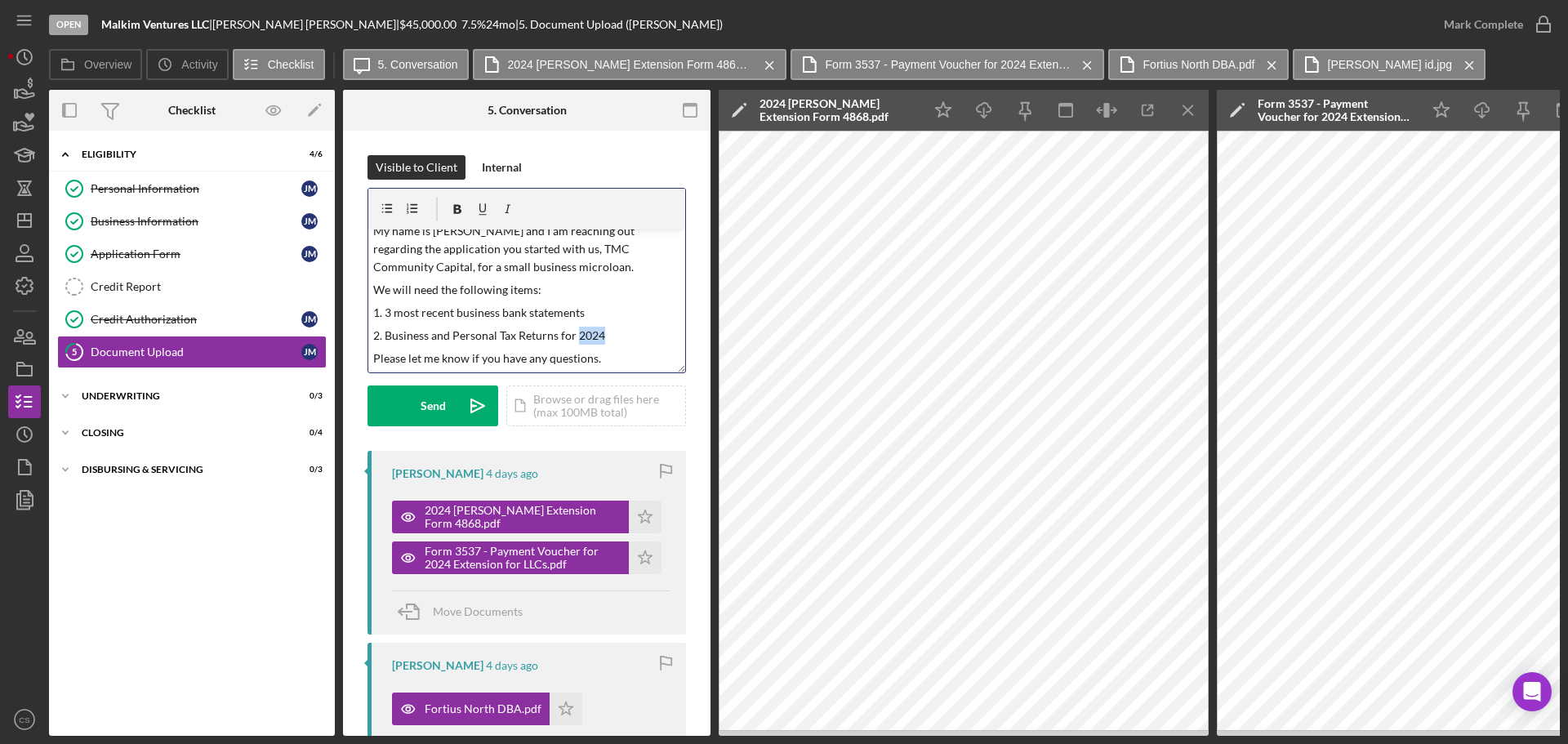
click at [577, 338] on p "2. Business and Personal Tax Returns for 2024" at bounding box center [527, 335] width 308 height 18
click at [486, 445] on div "Visible to Client Internal v Color teal Color pink Remove color Add row above A…" at bounding box center [527, 303] width 319 height 296
click at [458, 413] on icon "Icon/icon-invite-send" at bounding box center [478, 406] width 41 height 41
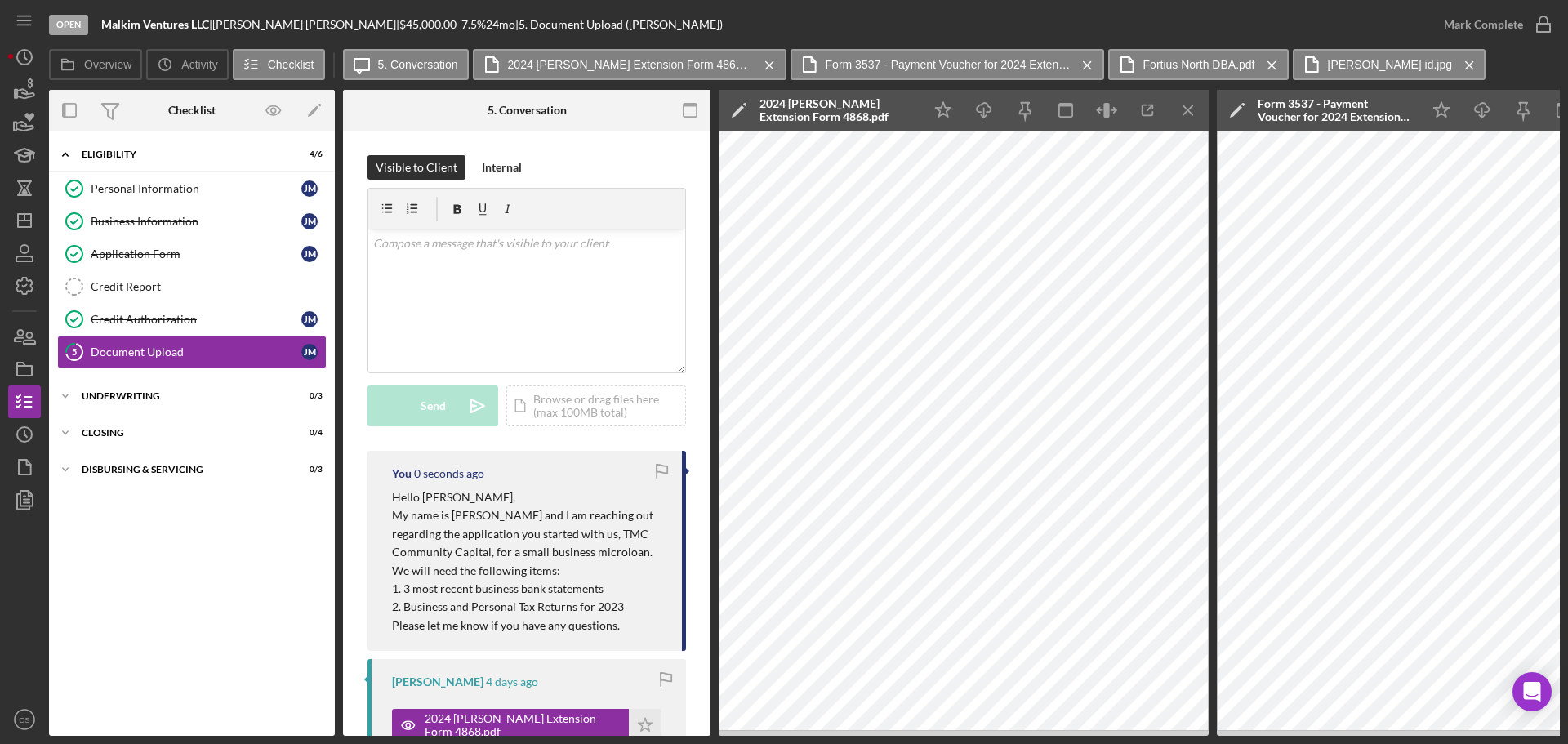
scroll to position [0, 0]
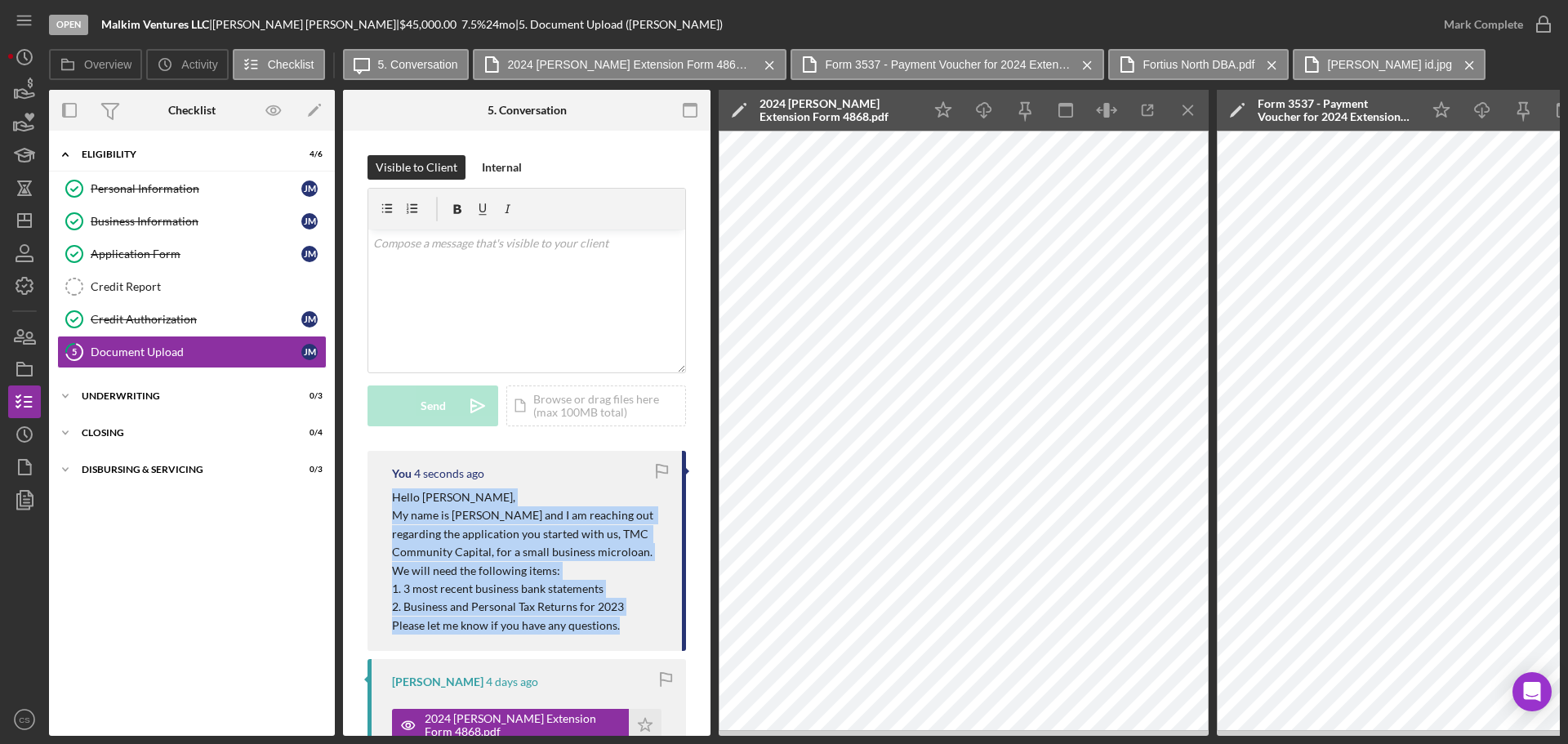
drag, startPoint x: 638, startPoint y: 633, endPoint x: 388, endPoint y: 494, distance: 286.0
click at [388, 494] on div "You 4 seconds ago Hello [PERSON_NAME], My name is [PERSON_NAME] and I am reachi…" at bounding box center [527, 551] width 319 height 200
copy div "Hello [PERSON_NAME], My name is [PERSON_NAME] and I am reaching out regarding t…"
click at [20, 261] on icon "button" at bounding box center [24, 259] width 16 height 5
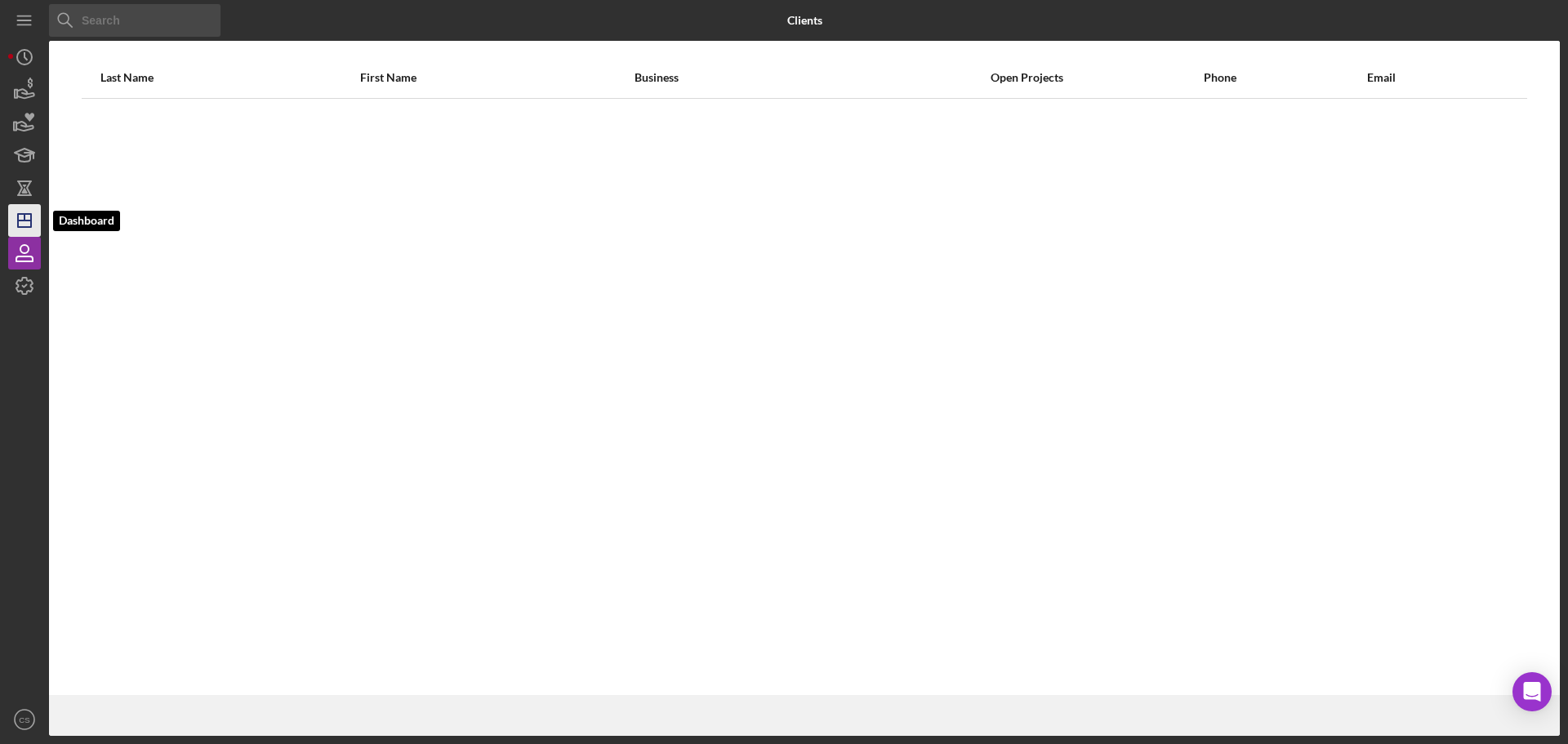
click at [24, 207] on icon "Icon/Dashboard" at bounding box center [25, 221] width 41 height 41
